Goal: Navigation & Orientation: Find specific page/section

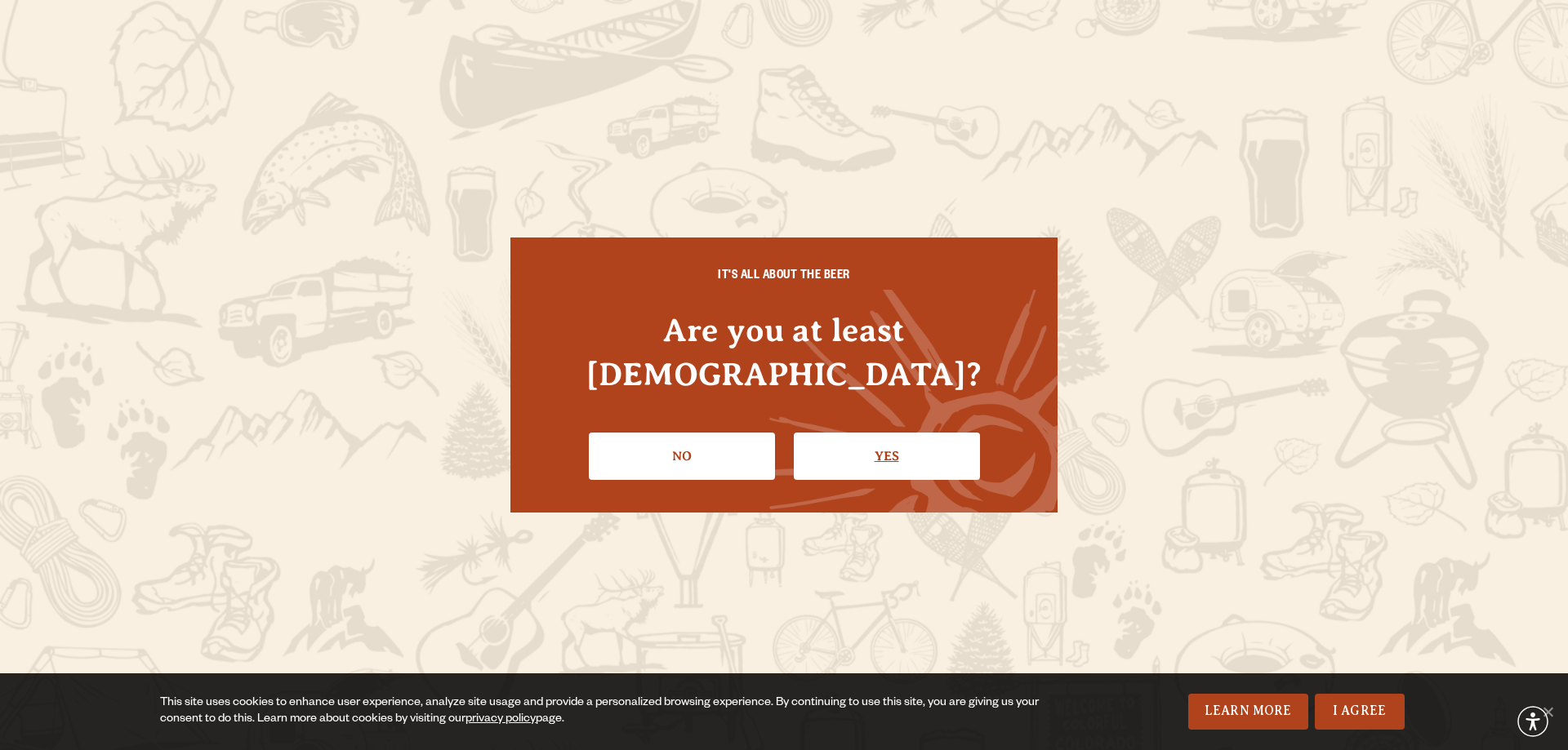
click at [855, 433] on link "Yes" at bounding box center [887, 456] width 186 height 47
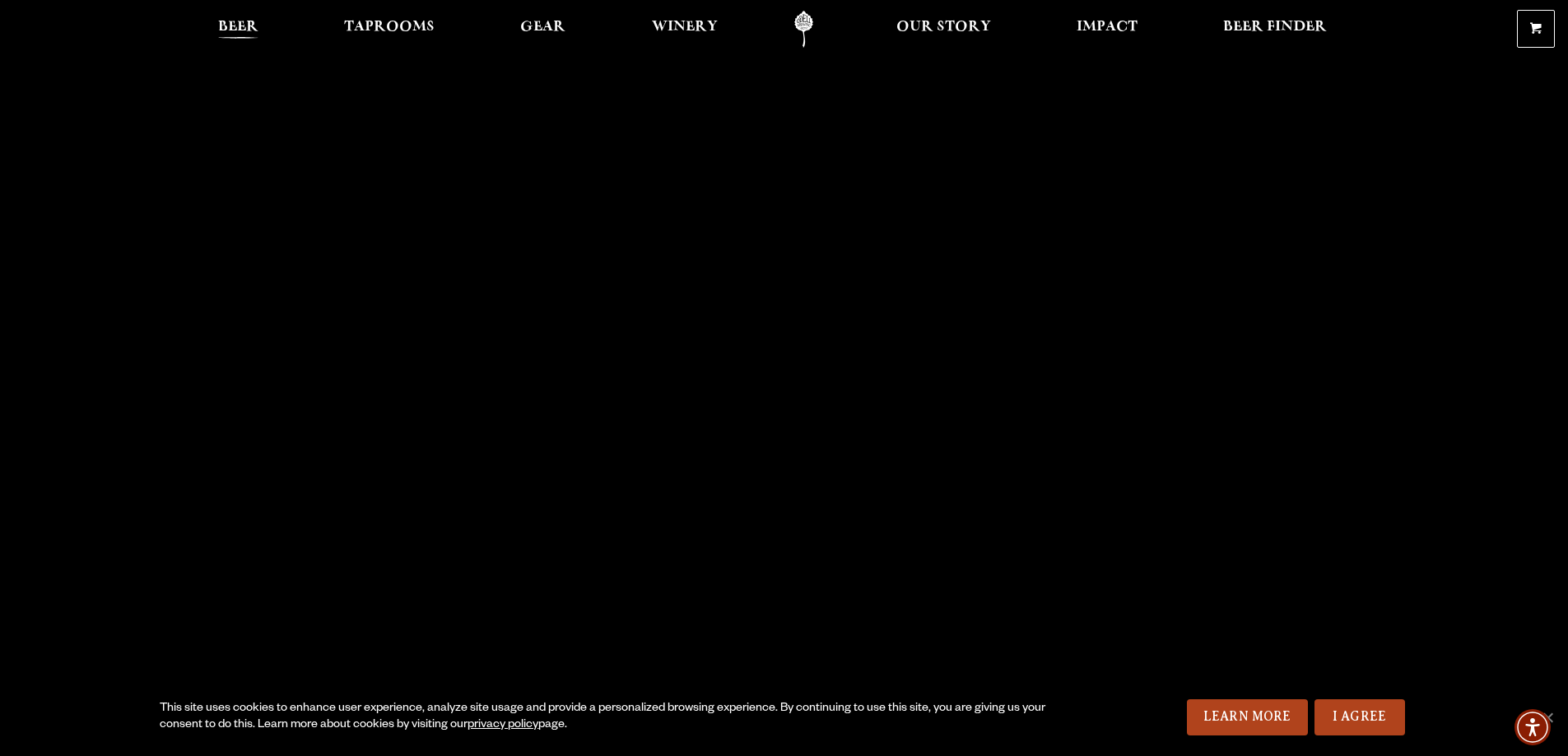
click at [243, 27] on span "Beer" at bounding box center [238, 27] width 40 height 13
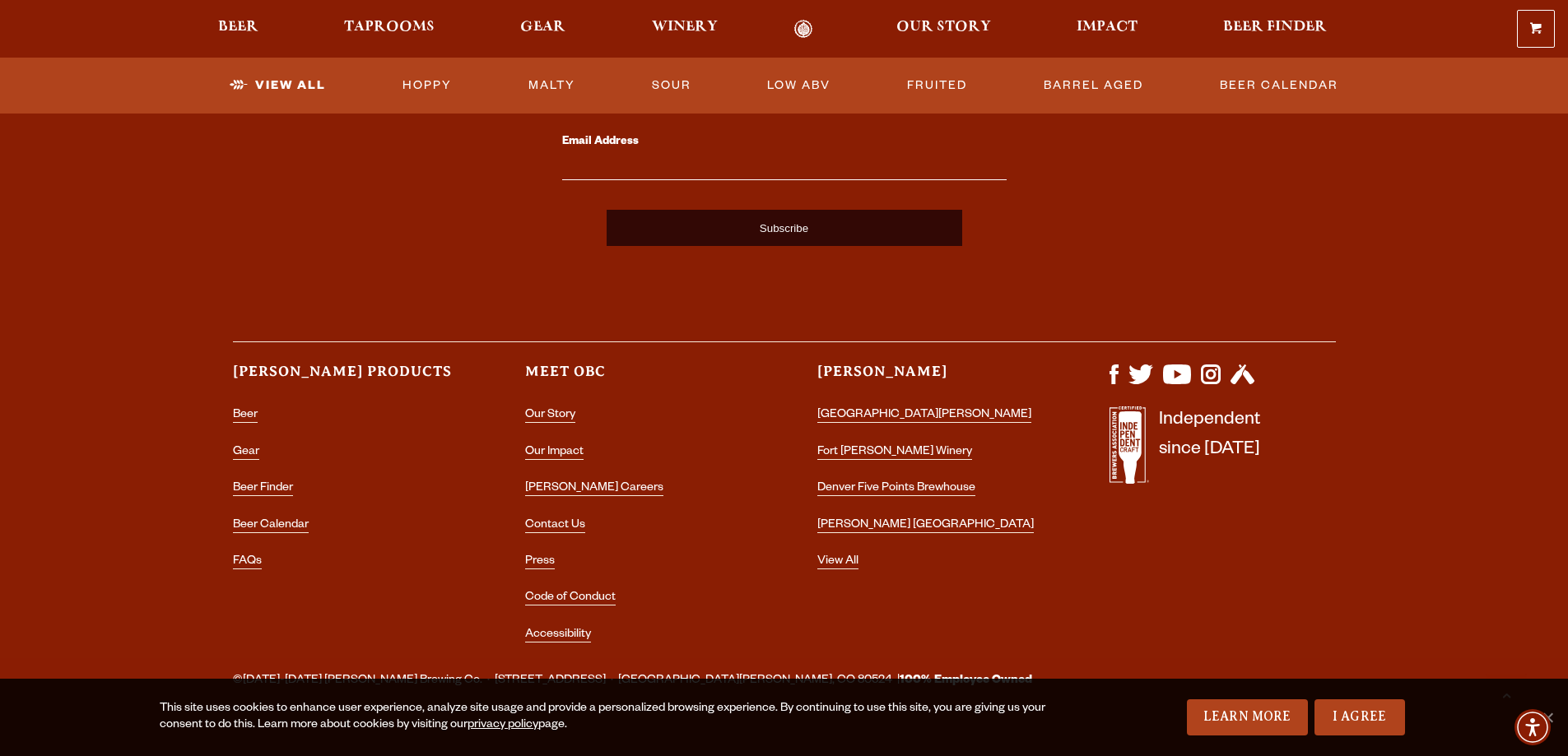
scroll to position [4142, 0]
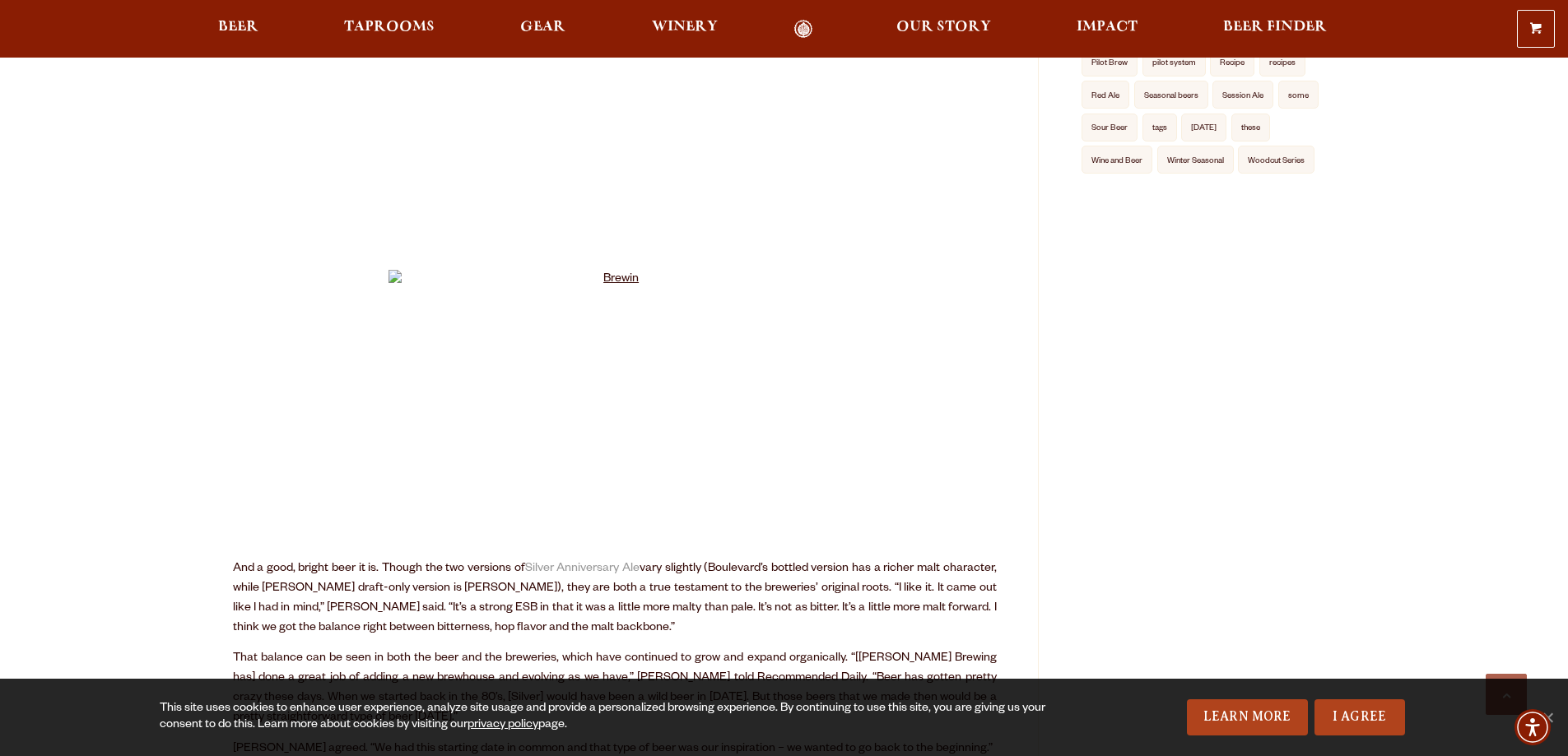
scroll to position [1481, 0]
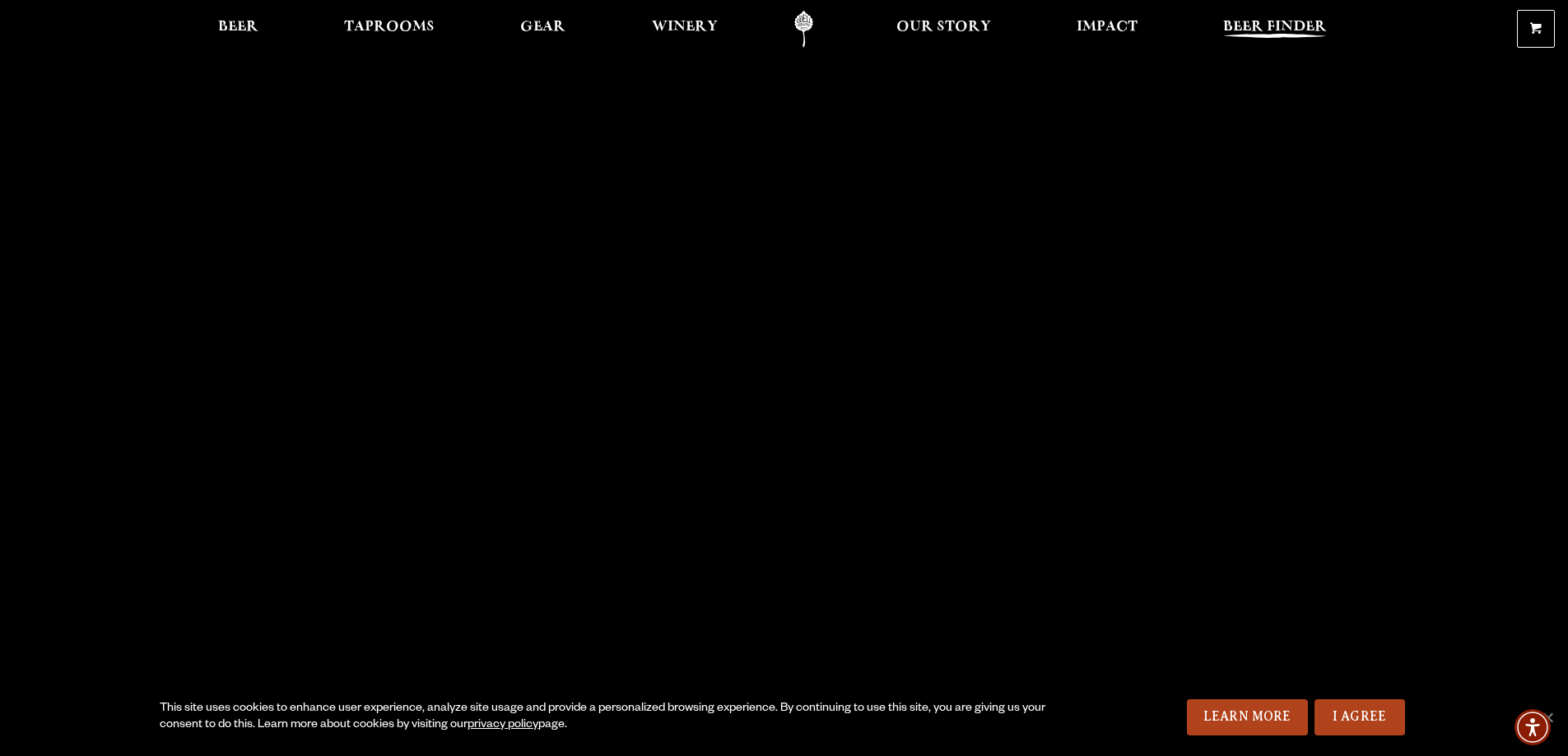
click at [1269, 16] on link "Beer Finder" at bounding box center [1274, 30] width 125 height 37
